Goal: Information Seeking & Learning: Find specific fact

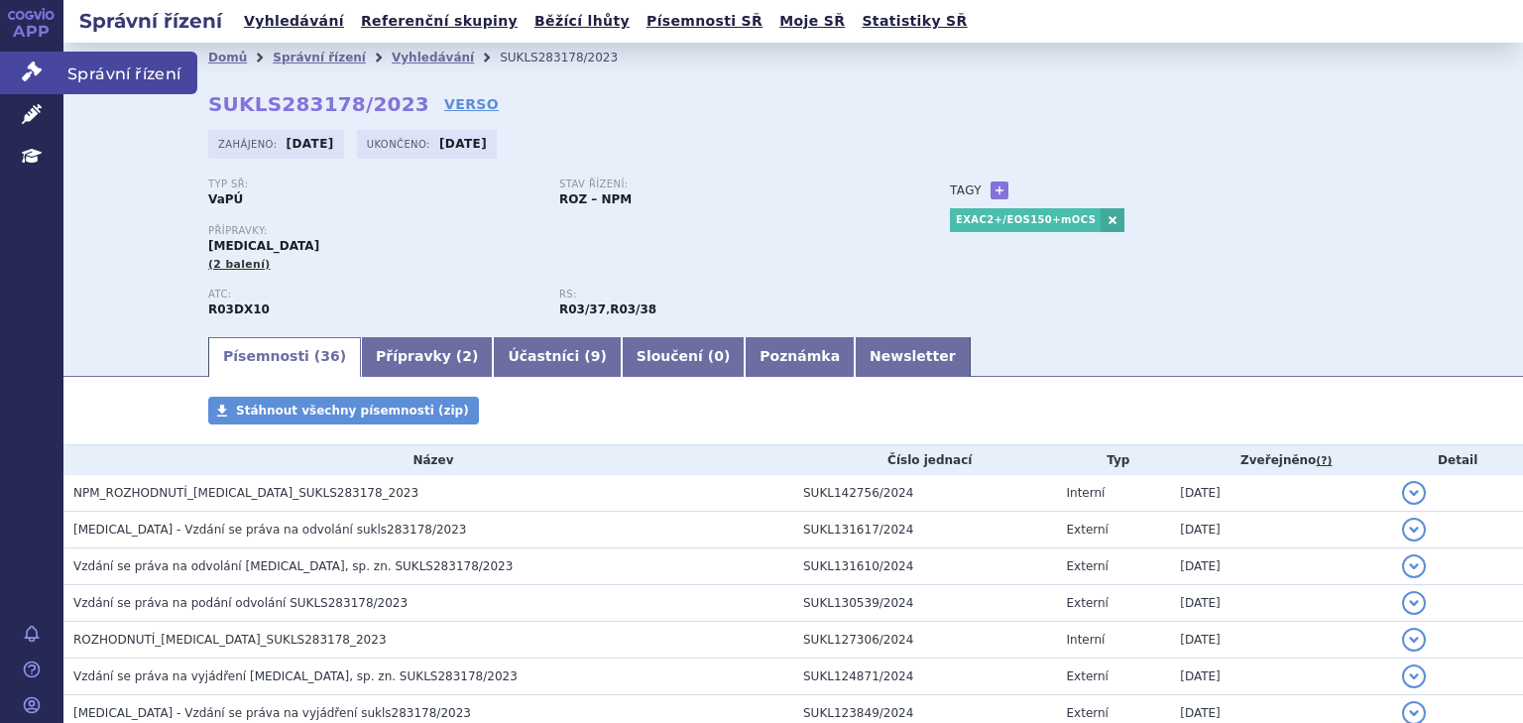
drag, startPoint x: 0, startPoint y: 0, endPoint x: 33, endPoint y: 67, distance: 74.9
click at [33, 67] on icon at bounding box center [32, 71] width 20 height 20
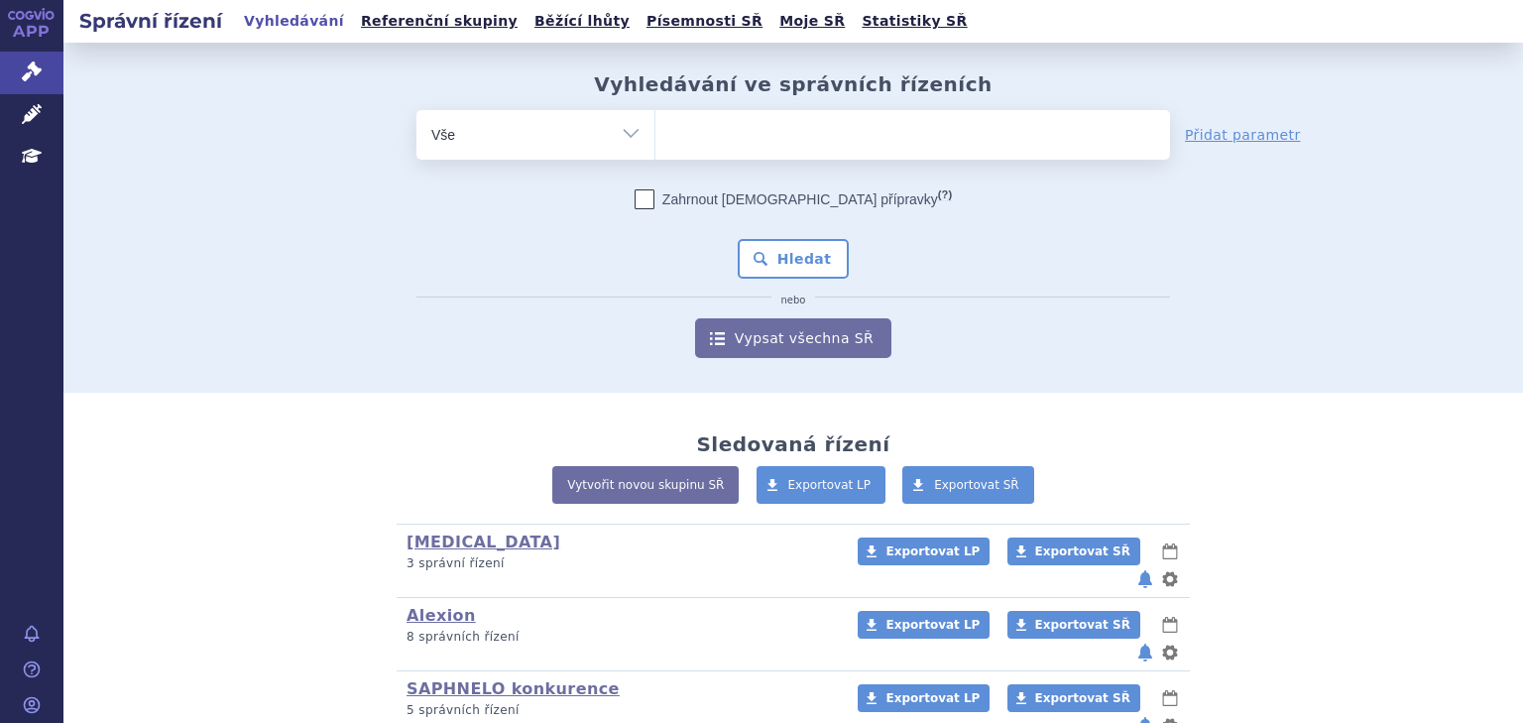
click at [705, 132] on ul at bounding box center [912, 131] width 515 height 42
click at [655, 132] on select at bounding box center [654, 134] width 1 height 50
click at [706, 127] on ul at bounding box center [912, 131] width 515 height 42
click at [655, 127] on select at bounding box center [654, 134] width 1 height 50
type input "ta"
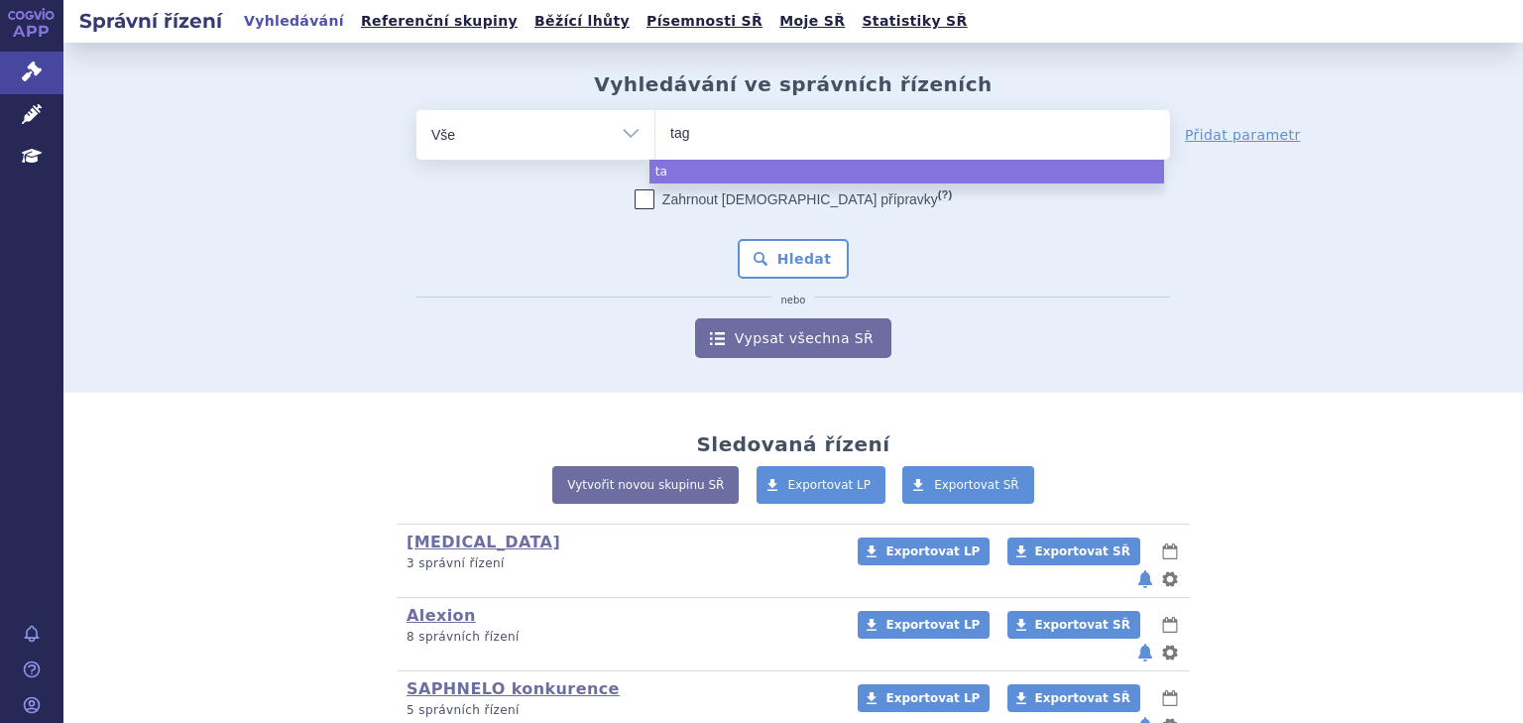
type input "tagr"
type input "tagri"
type input "tagriss"
type input "tagrisso"
select select "tagrisso"
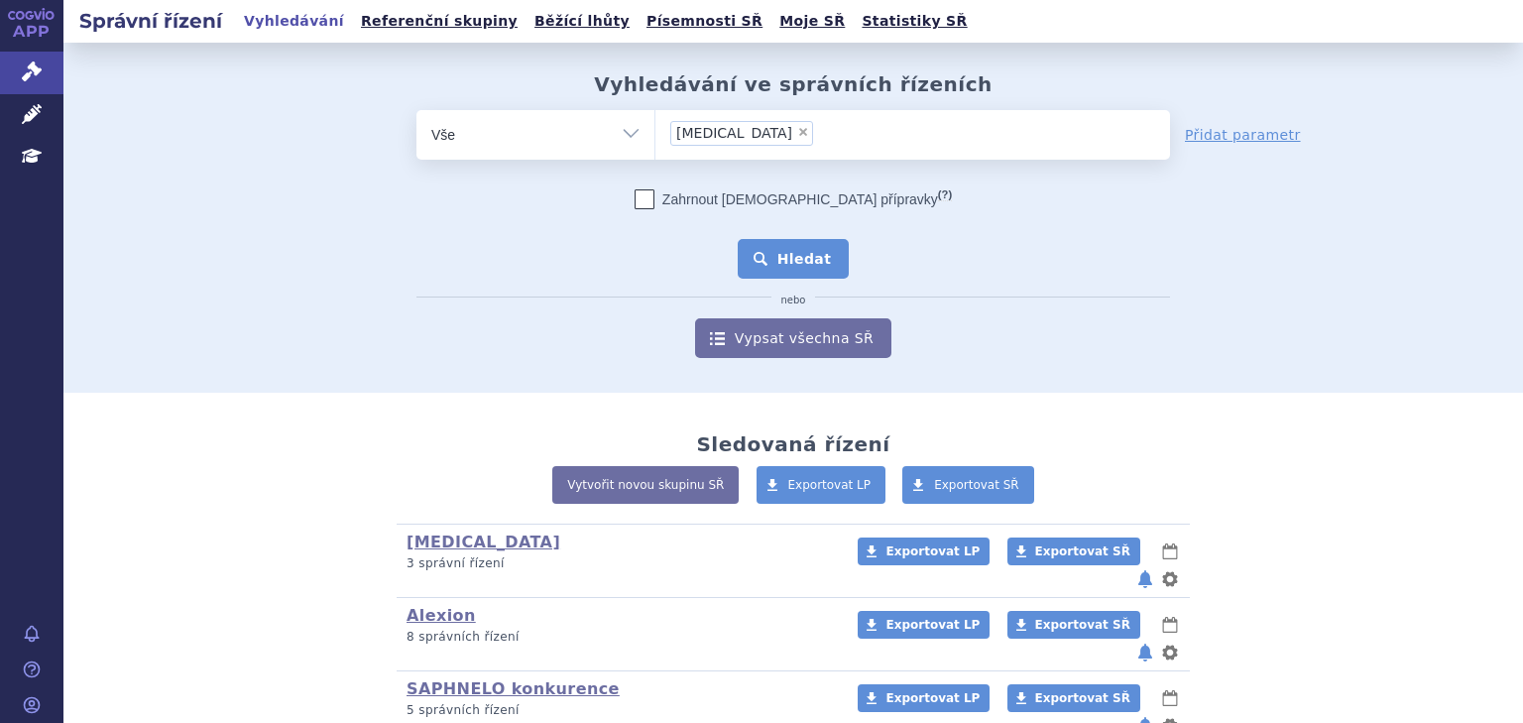
click at [771, 253] on button "Hledat" at bounding box center [794, 259] width 112 height 40
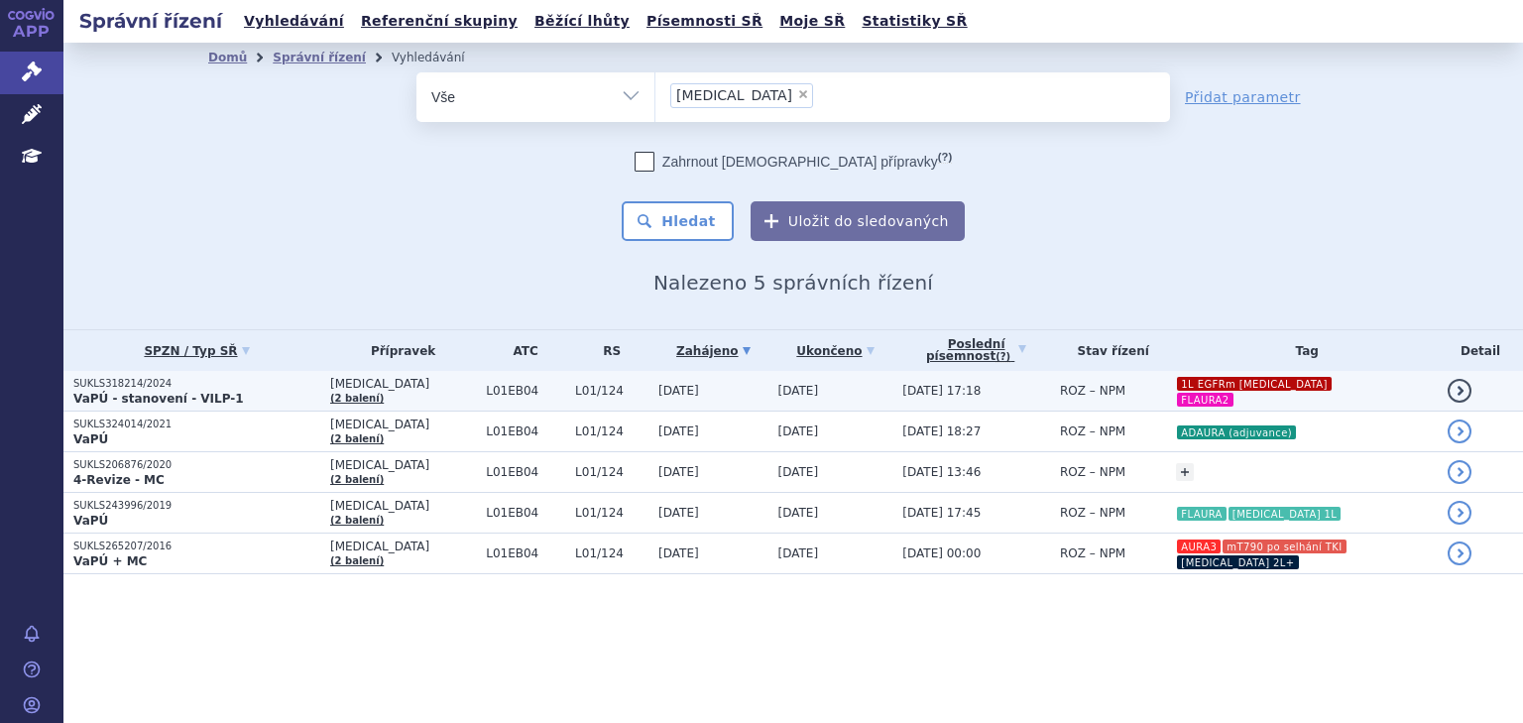
click at [996, 384] on td "31.07.2025 17:18" at bounding box center [971, 391] width 158 height 41
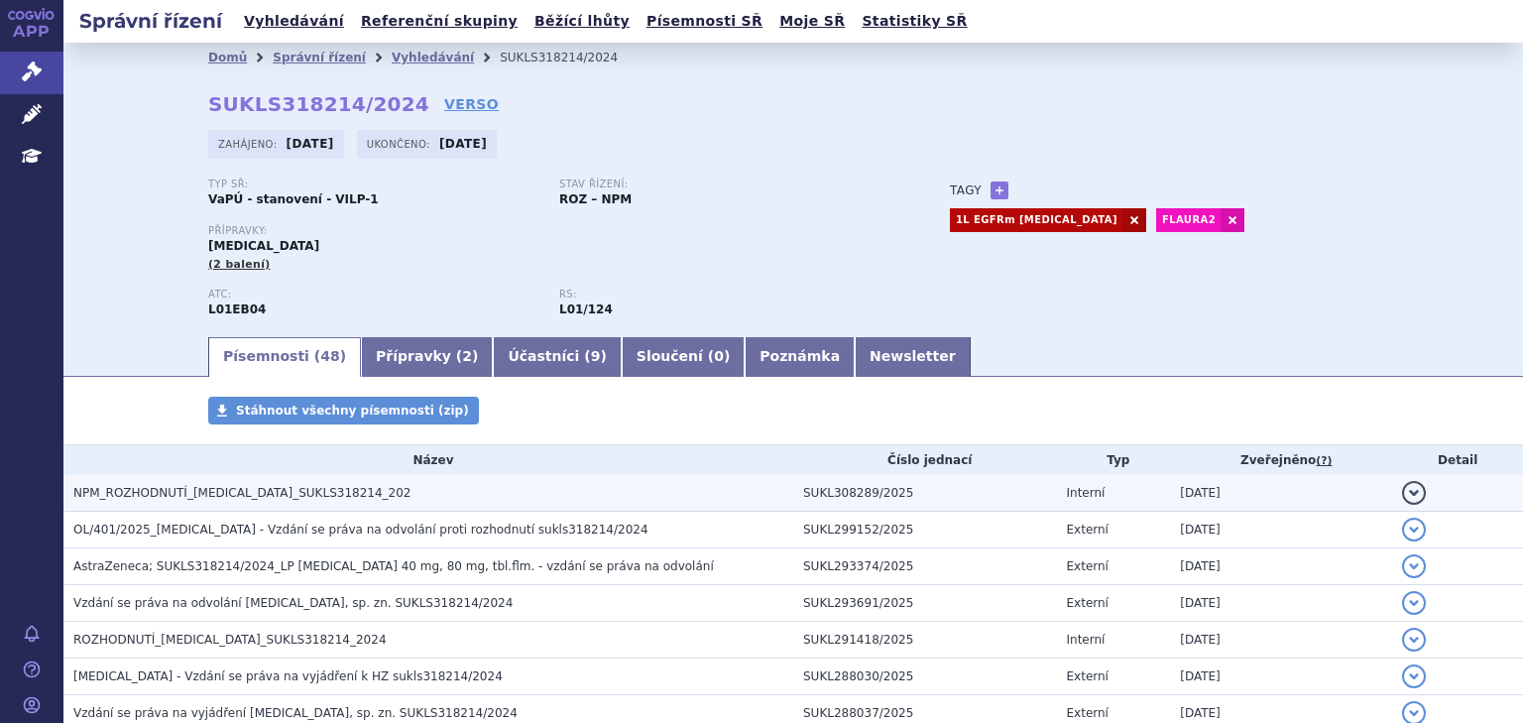
click at [271, 496] on span "NPM_ROZHODNUTÍ_[MEDICAL_DATA]_SUKLS318214_202" at bounding box center [241, 493] width 337 height 14
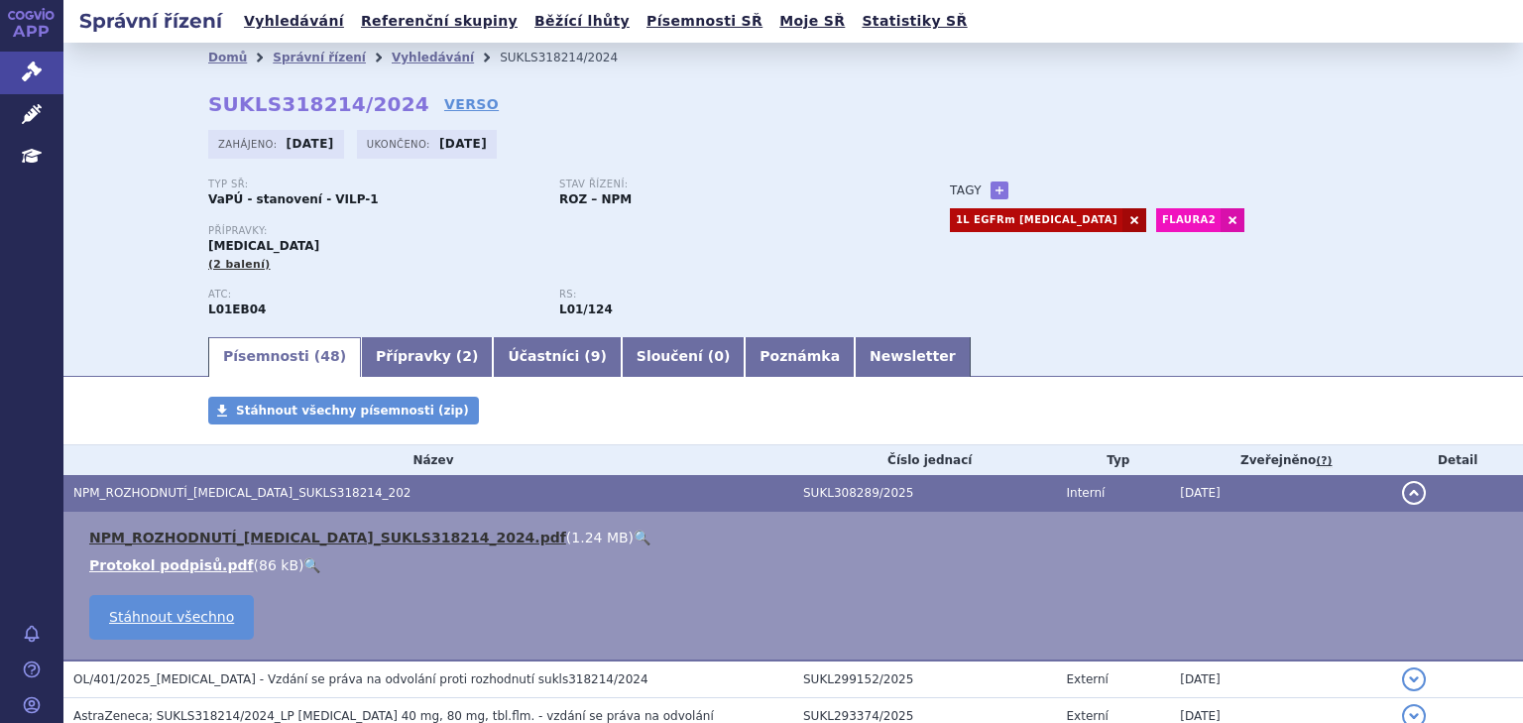
click at [353, 539] on link "NPM_ROZHODNUTÍ_[MEDICAL_DATA]_SUKLS318214_2024.pdf" at bounding box center [327, 537] width 477 height 16
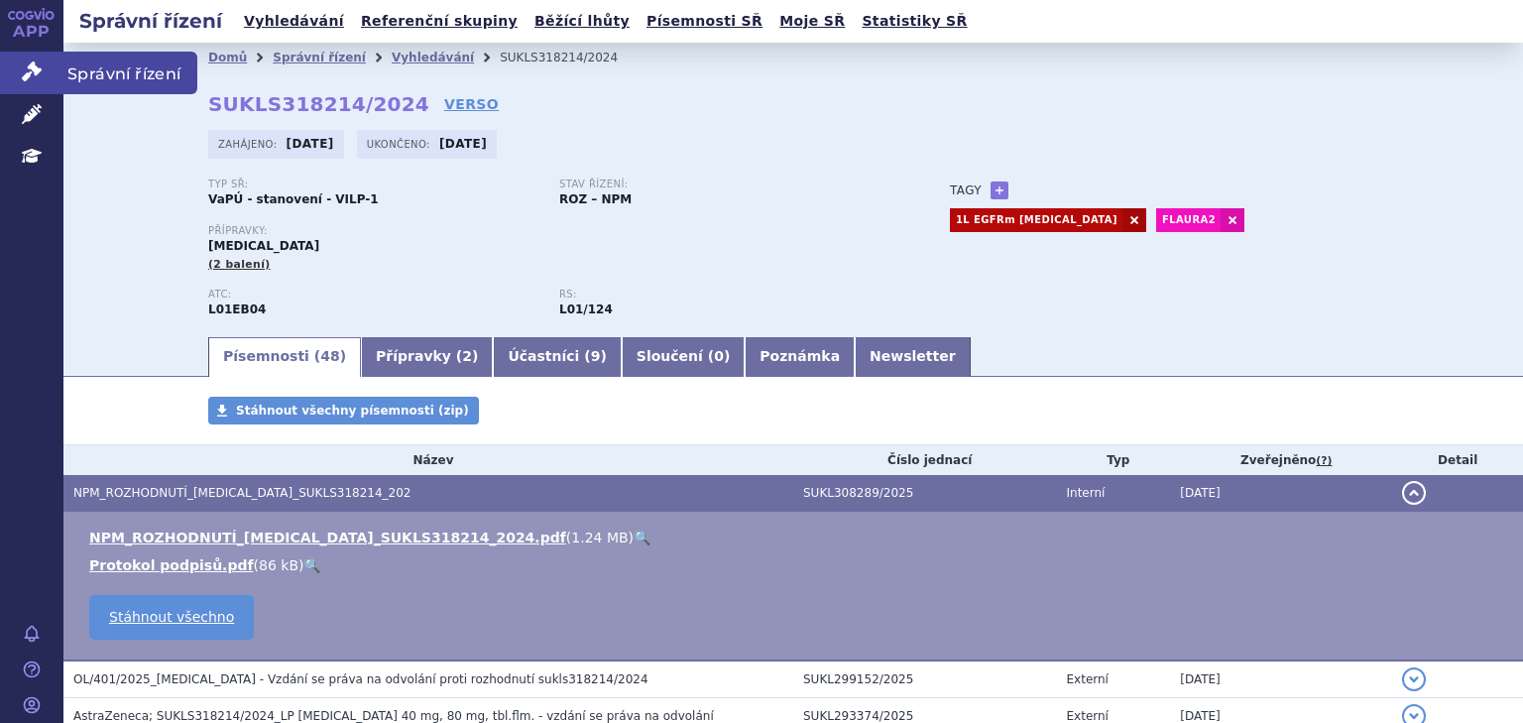
click at [19, 59] on link "Správní řízení" at bounding box center [31, 73] width 63 height 42
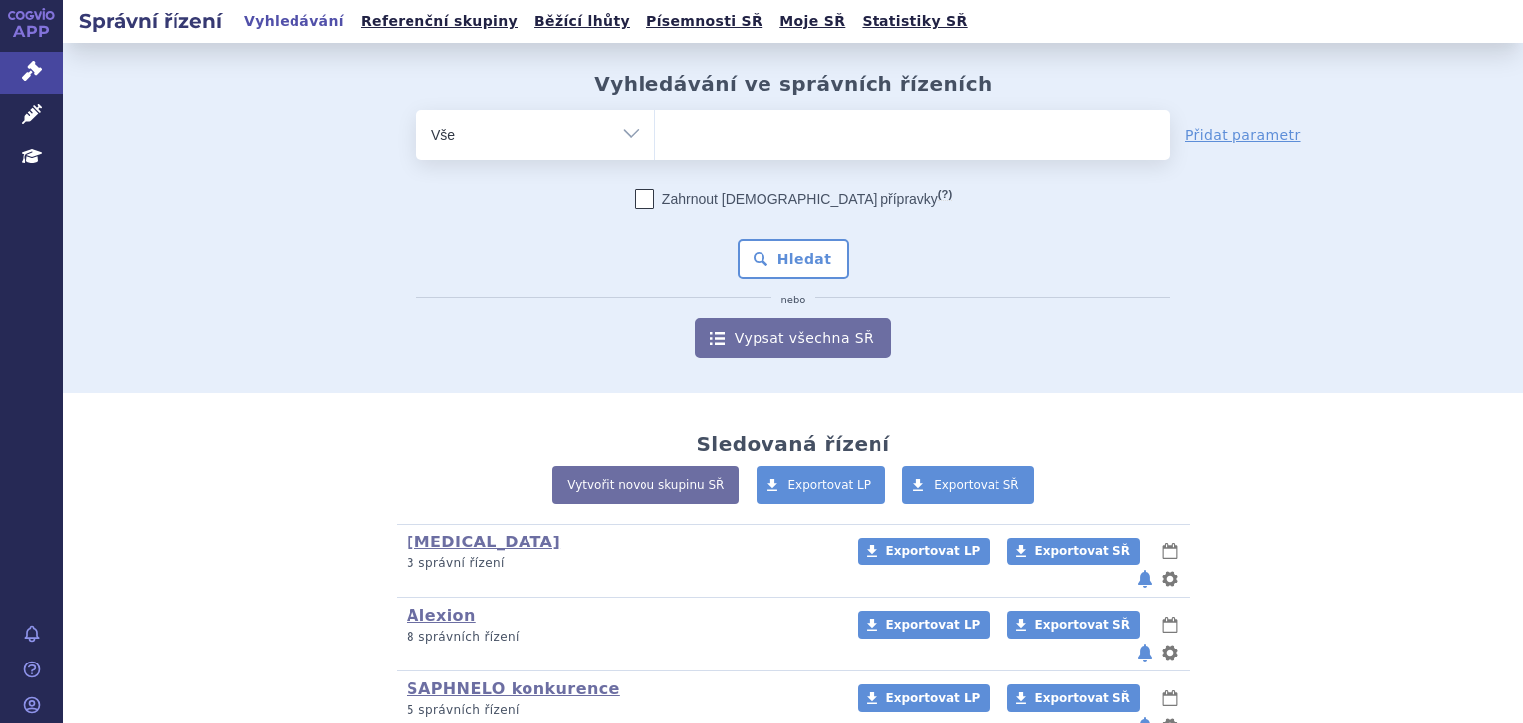
click at [680, 124] on ul at bounding box center [912, 131] width 515 height 42
click at [655, 124] on select at bounding box center [654, 134] width 1 height 50
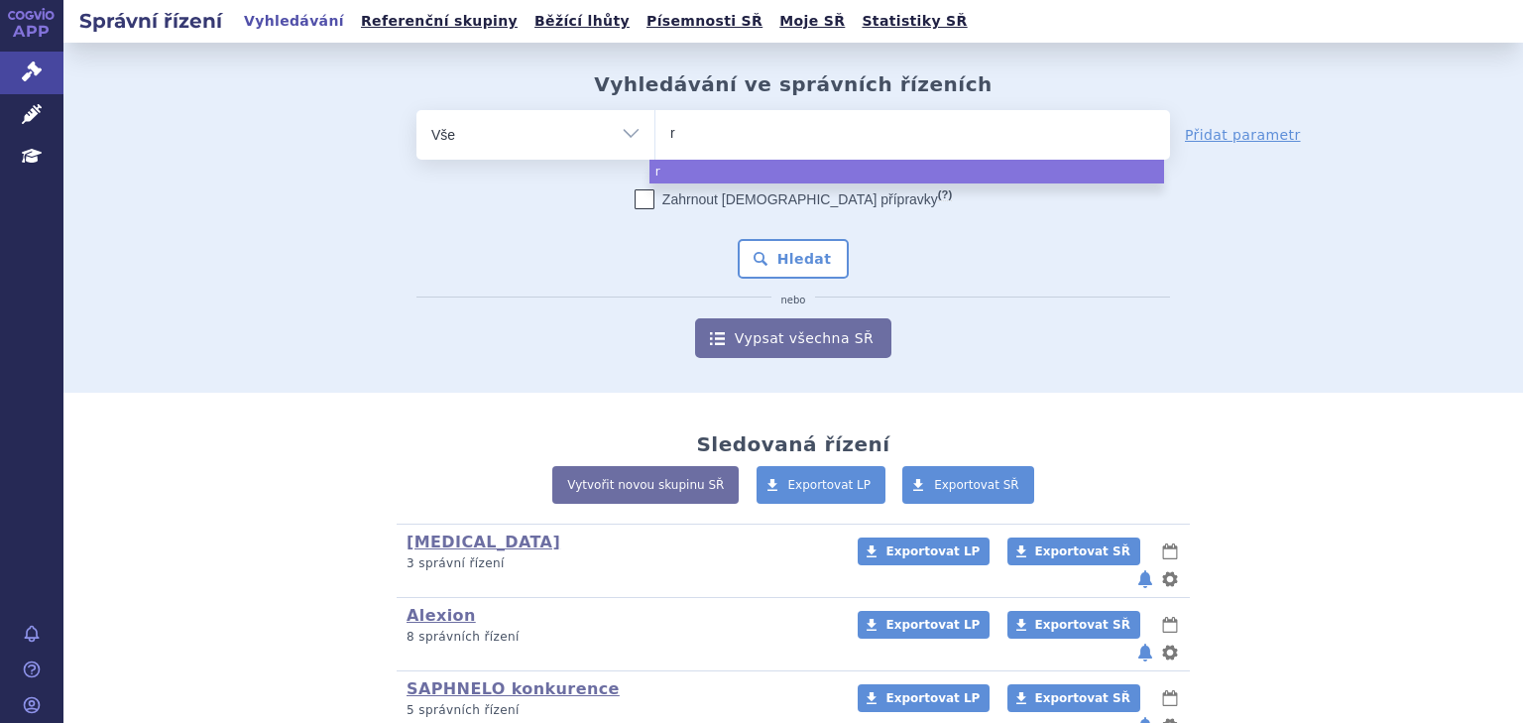
type input "ry"
type input "ryb"
type input "rybre"
type input "rybrev"
type input "rybrevan"
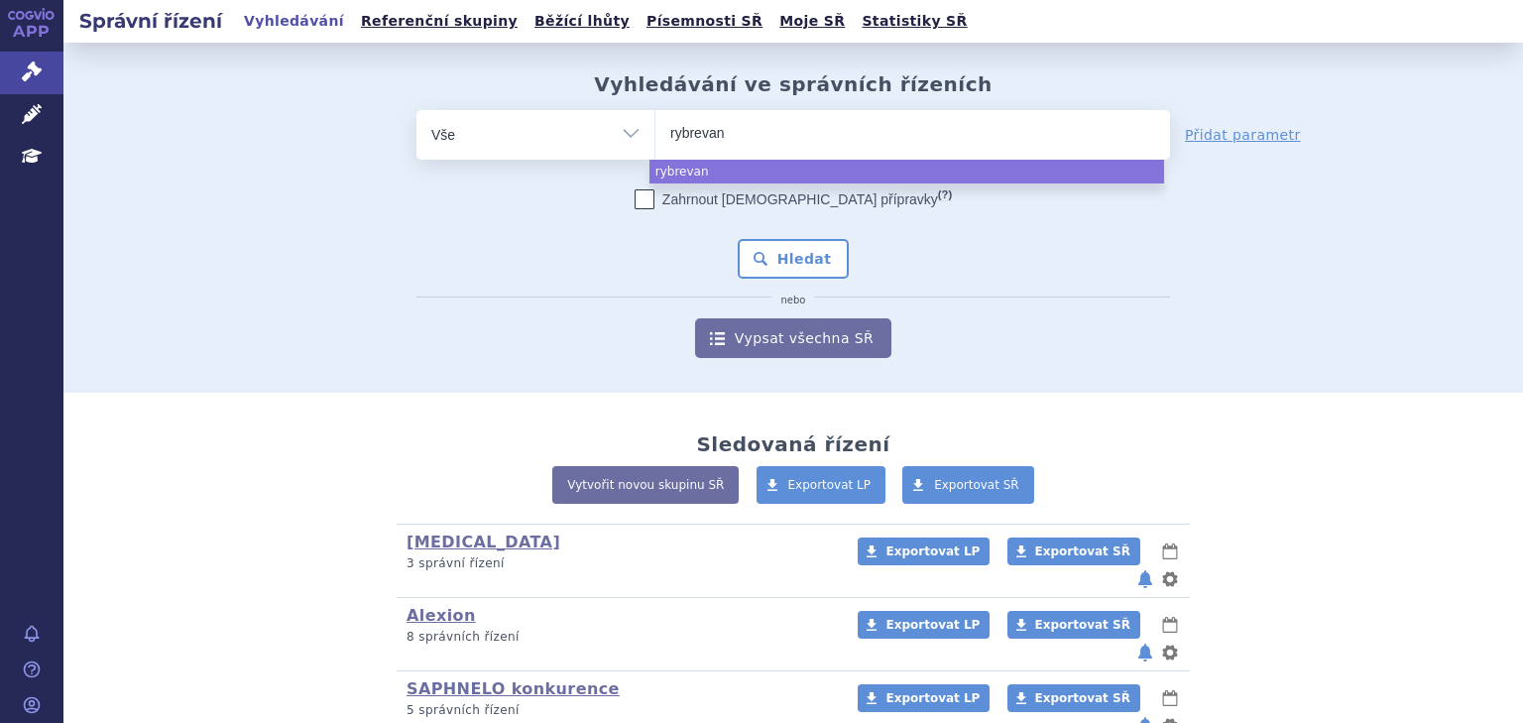
type input "rybrevant"
select select "rybrevant"
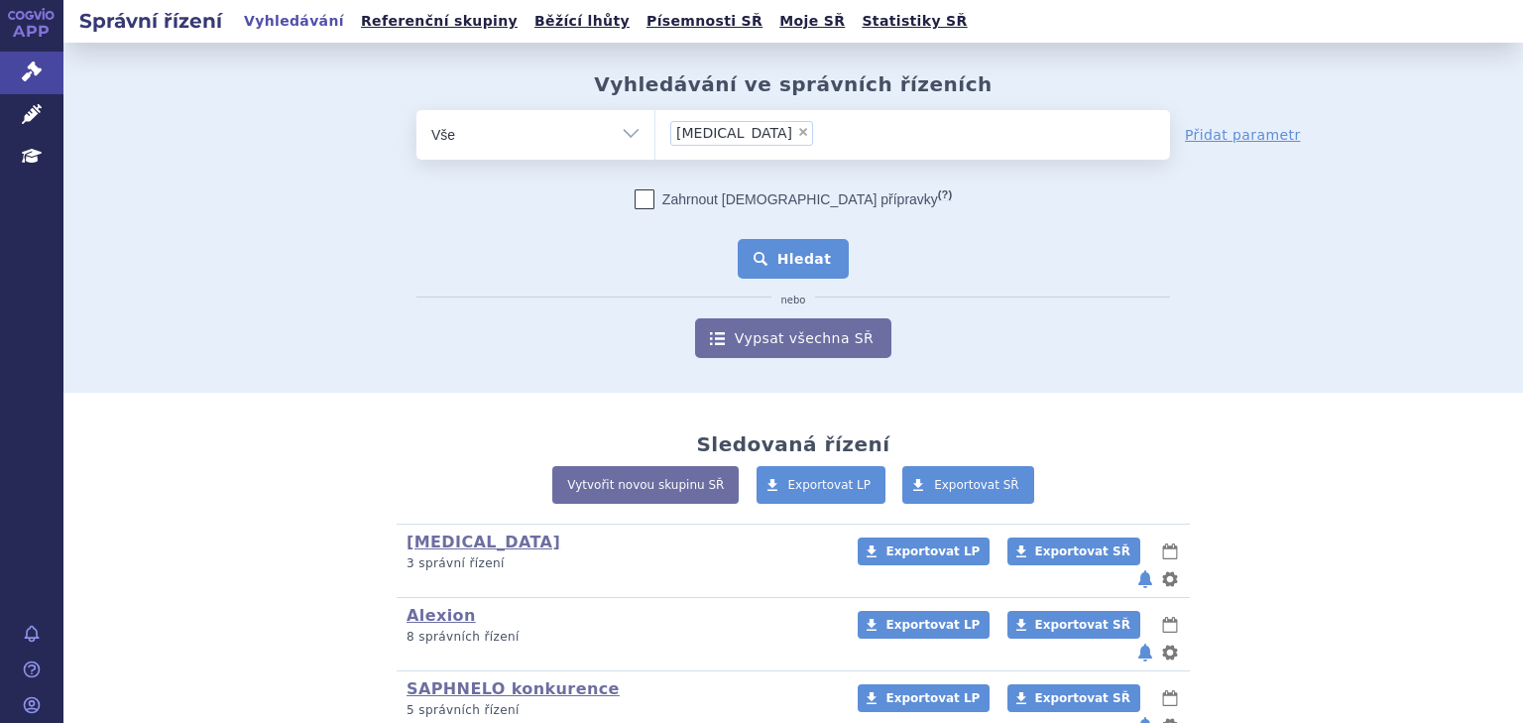
click at [823, 265] on button "Hledat" at bounding box center [794, 259] width 112 height 40
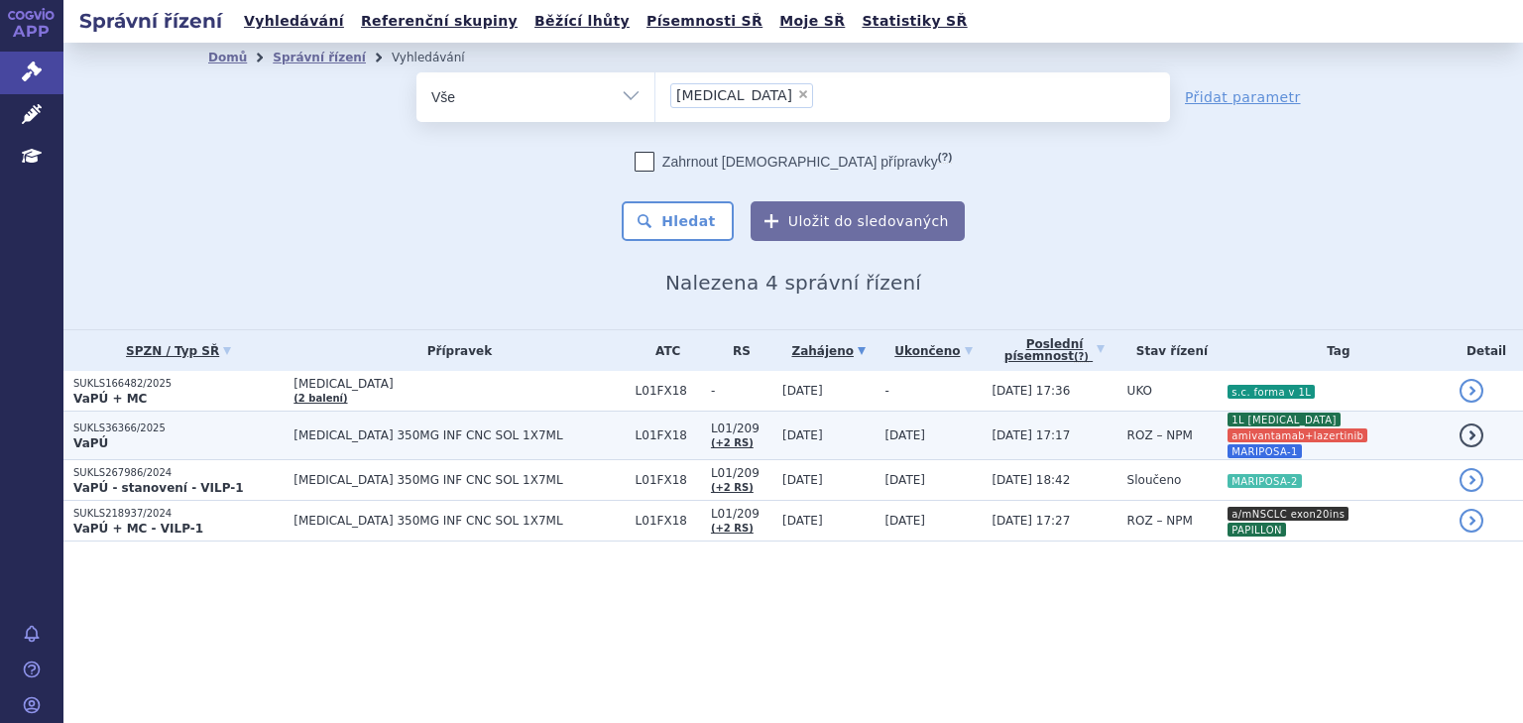
click at [874, 420] on td "[DATE]" at bounding box center [927, 435] width 107 height 49
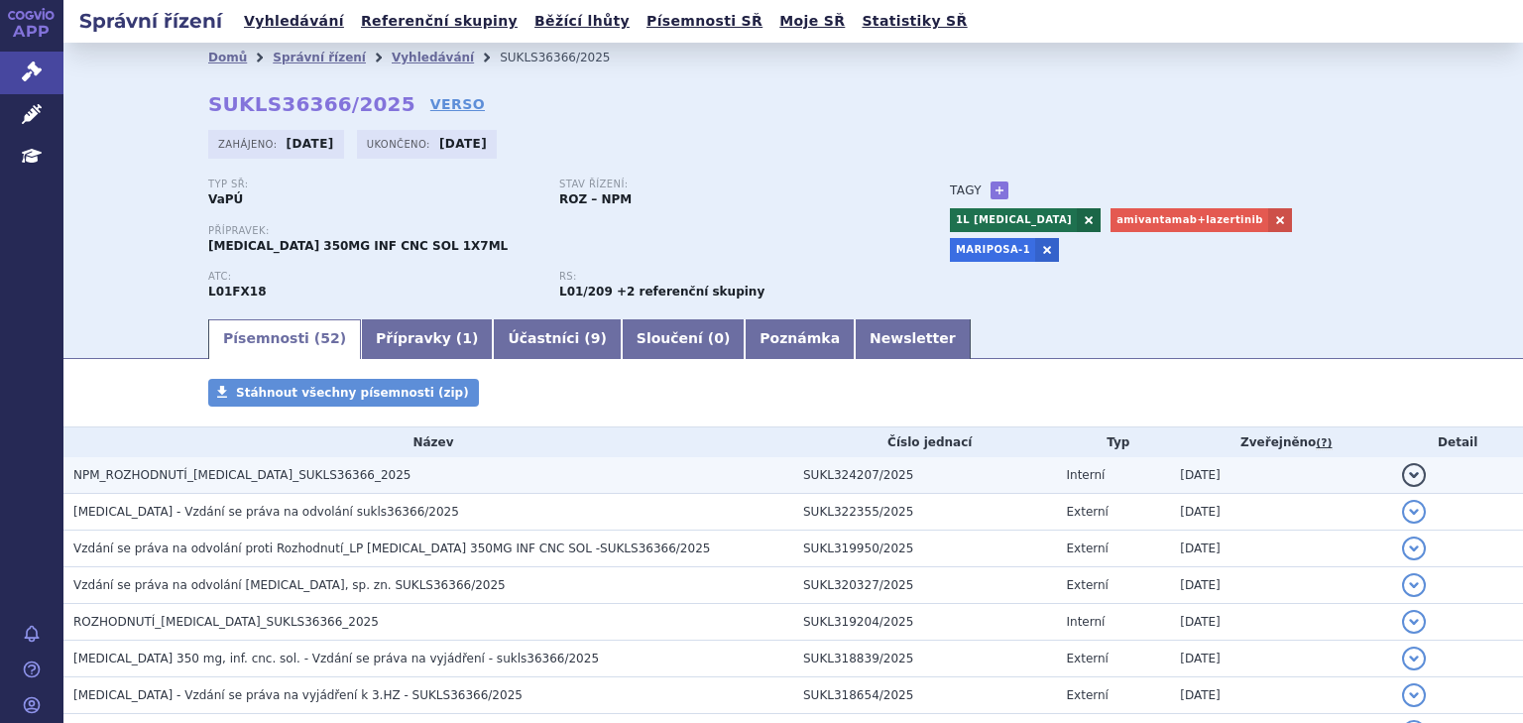
click at [301, 484] on h3 "NPM_ROZHODNUTÍ_[MEDICAL_DATA]_SUKLS36366_2025" at bounding box center [433, 475] width 720 height 20
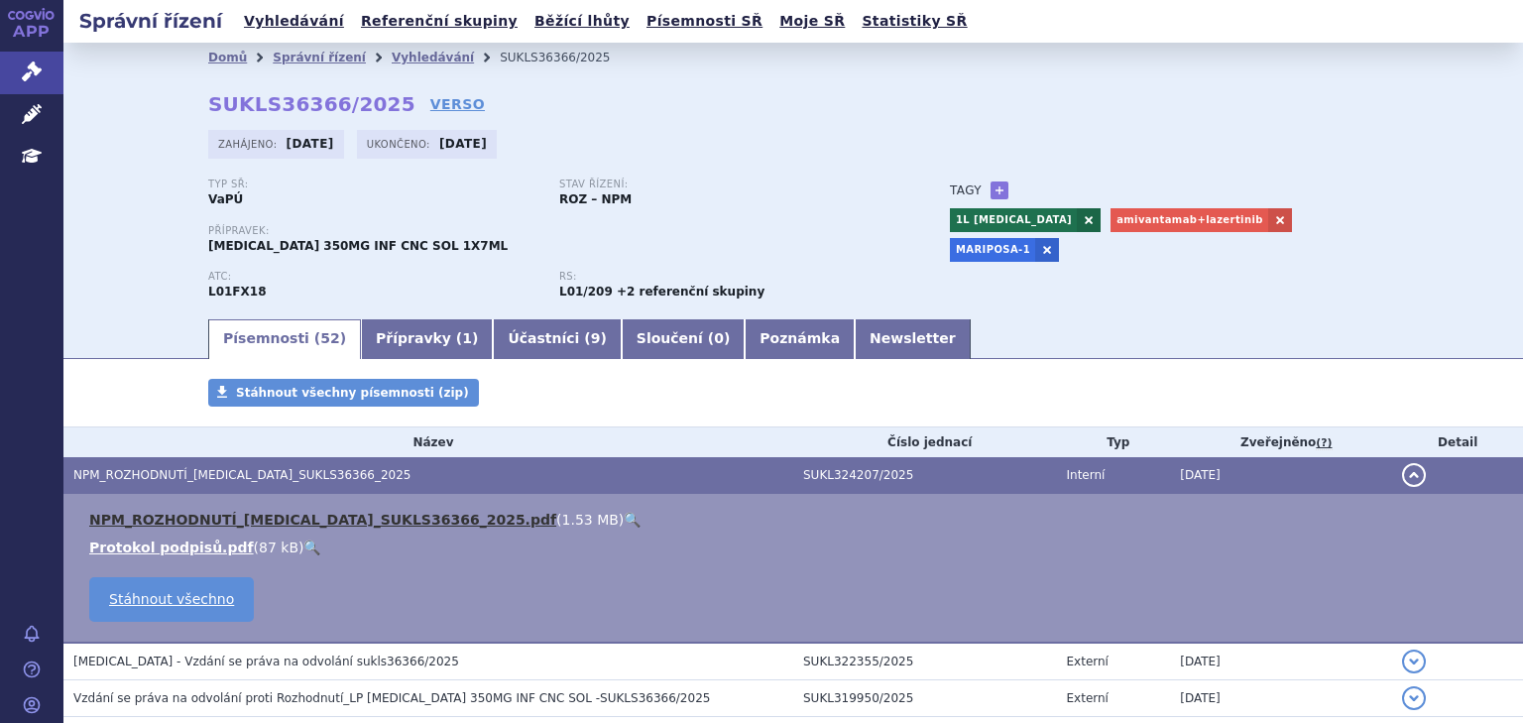
click at [327, 522] on link "NPM_ROZHODNUTÍ_[MEDICAL_DATA]_SUKLS36366_2025.pdf" at bounding box center [322, 520] width 467 height 16
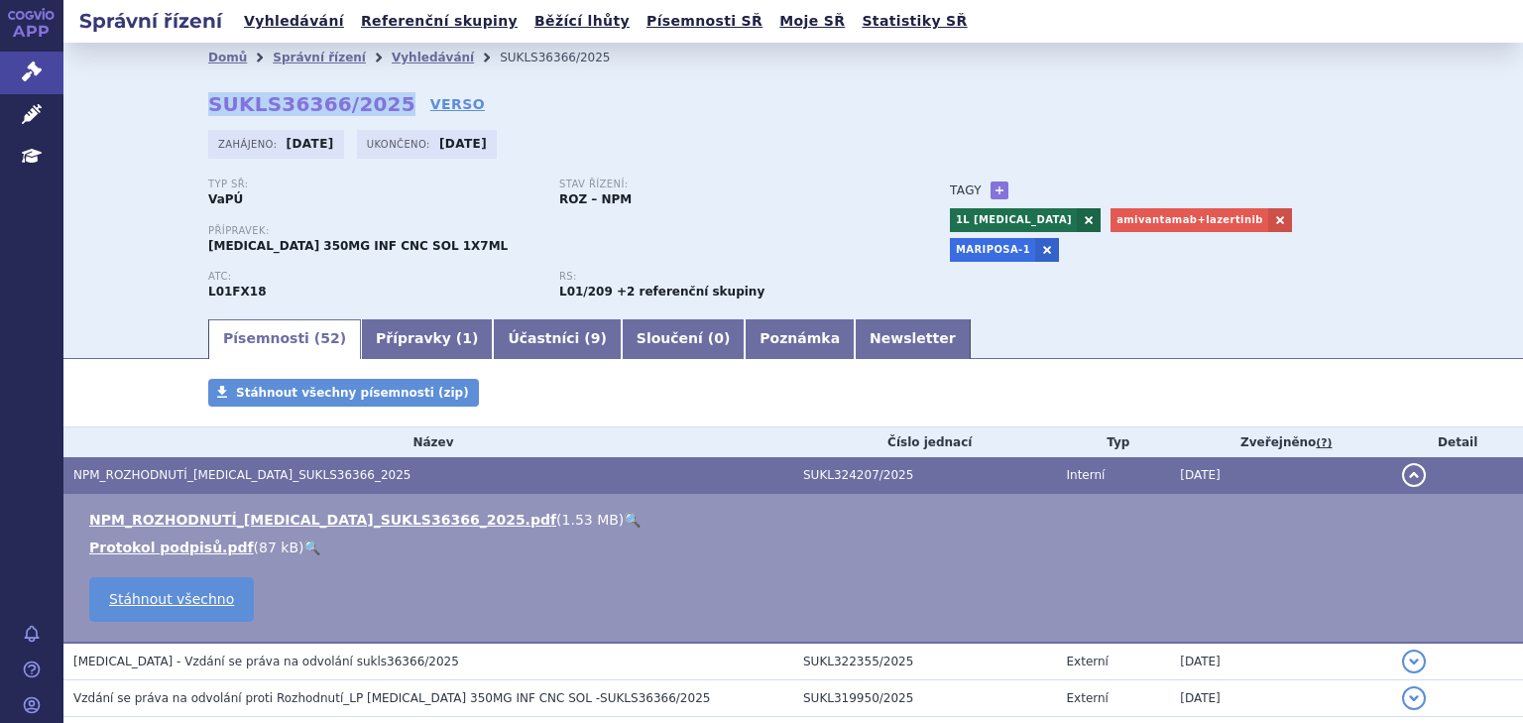
drag, startPoint x: 204, startPoint y: 98, endPoint x: 374, endPoint y: 107, distance: 169.8
click at [374, 107] on strong "SUKLS36366/2025" at bounding box center [311, 104] width 207 height 24
copy strong "SUKLS36366/2025"
